Goal: Task Accomplishment & Management: Manage account settings

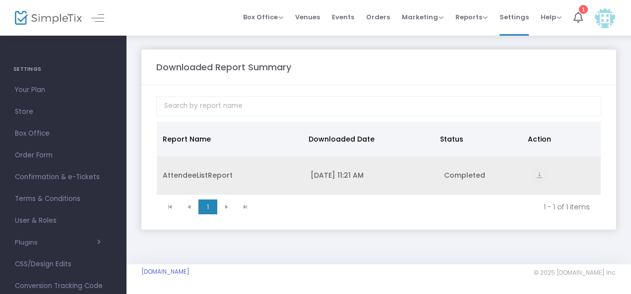
click at [490, 176] on div "Completed" at bounding box center [482, 176] width 77 height 10
click at [541, 174] on icon "vertical_align_bottom" at bounding box center [538, 175] width 13 height 13
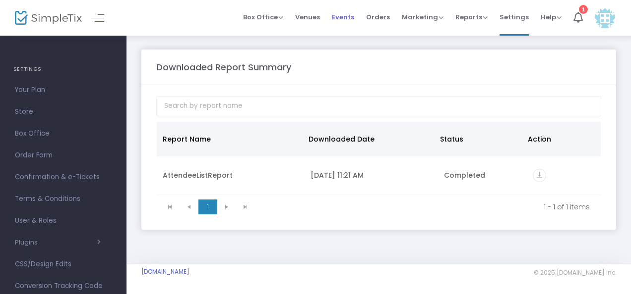
click at [347, 18] on span "Events" at bounding box center [343, 16] width 22 height 25
